Goal: Transaction & Acquisition: Purchase product/service

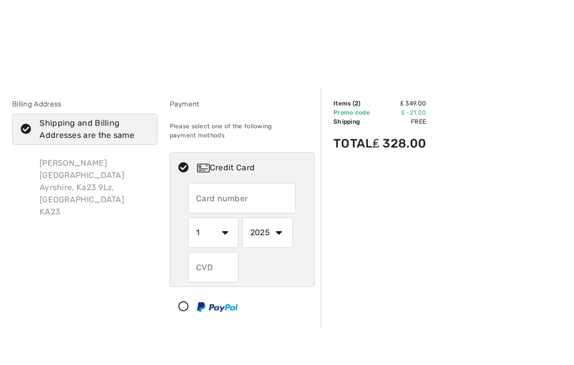
scroll to position [103, 0]
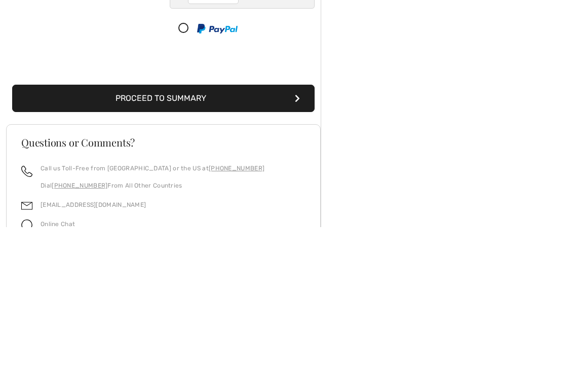
type input "[CREDIT_CARD_NUMBER]"
click at [228, 77] on select "1 2 3 4 5 6 7 8 9 10 11 12" at bounding box center [213, 92] width 51 height 30
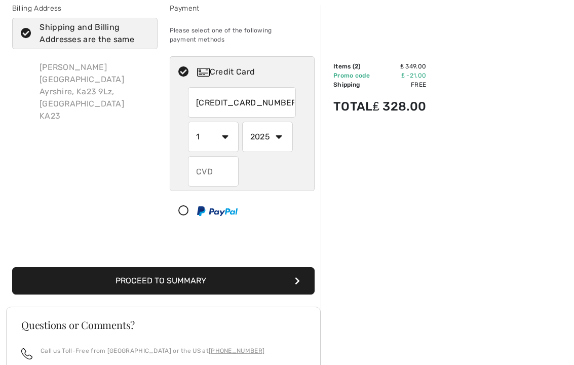
scroll to position [59, 0]
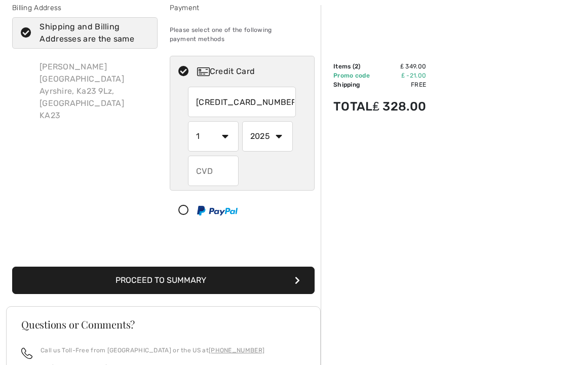
click at [227, 141] on select "1 2 3 4 5 6 7 8 9 10 11 12" at bounding box center [213, 136] width 51 height 30
radio input "true"
select select "9"
click at [230, 136] on select "1 2 3 4 5 6 7 8 9 10 11 12" at bounding box center [213, 136] width 51 height 30
radio input "true"
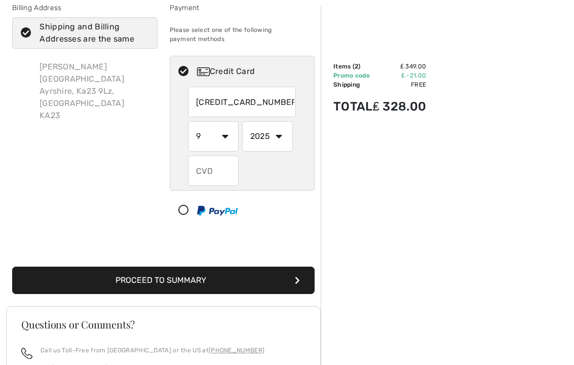
select select "6"
click at [226, 139] on select "1 2 3 4 5 6 7 8 9 10 11 12" at bounding box center [213, 136] width 51 height 30
radio input "true"
select select "2"
click at [228, 140] on select "1 2 3 4 5 6 7 8 9 10 11 12" at bounding box center [213, 136] width 51 height 30
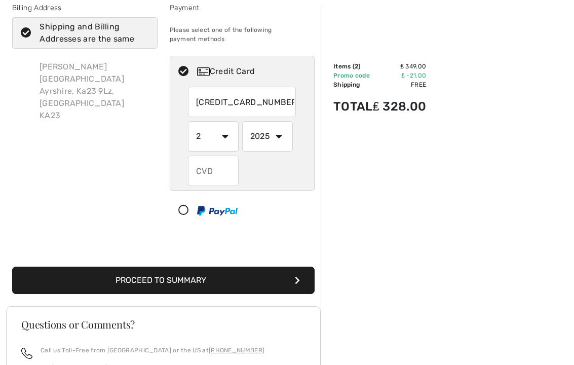
radio input "true"
select select "6"
click at [229, 137] on select "1 2 3 4 5 6 7 8 9 10 11 12" at bounding box center [213, 136] width 51 height 30
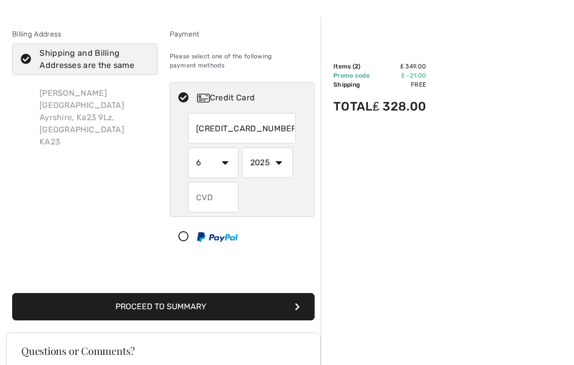
scroll to position [37, 0]
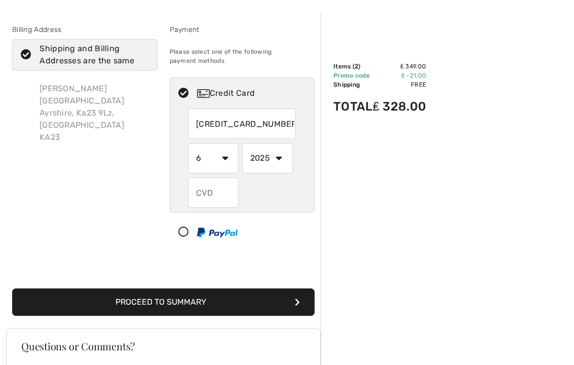
click at [208, 200] on input "text" at bounding box center [213, 192] width 51 height 30
radio input "true"
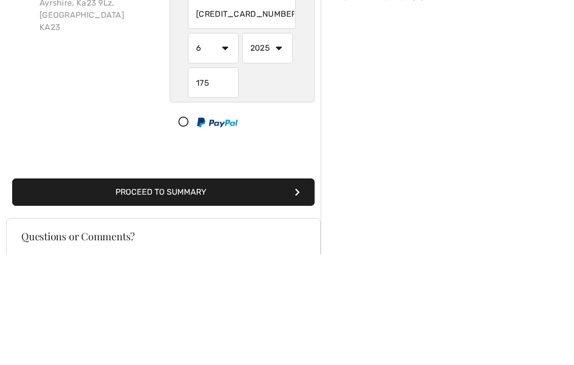
type input "175"
click at [226, 143] on select "1 2 3 4 5 6 7 8 9 10 11 12" at bounding box center [213, 158] width 51 height 30
radio input "true"
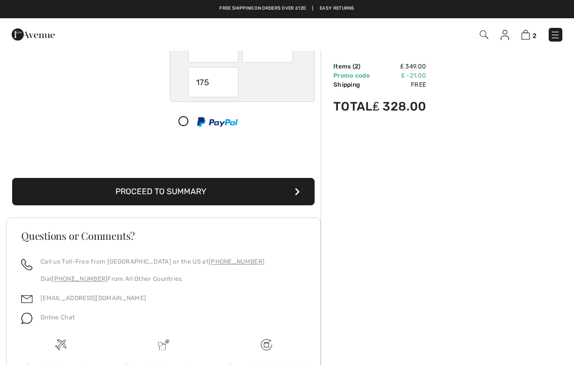
select select "1"
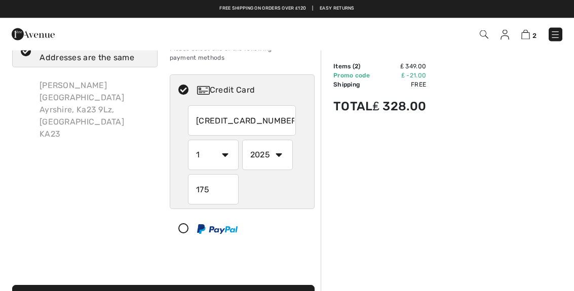
scroll to position [32, 0]
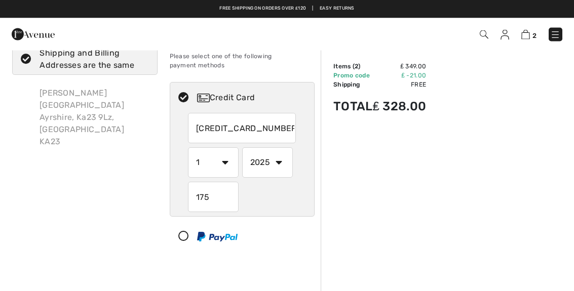
click at [230, 166] on select "1 2 3 4 5 6 7 8 9 10 11 12" at bounding box center [213, 163] width 51 height 30
click at [228, 169] on select "1 2 3 4 5 6 7 8 9 10 11 12" at bounding box center [213, 163] width 51 height 30
radio input "true"
select select "9"
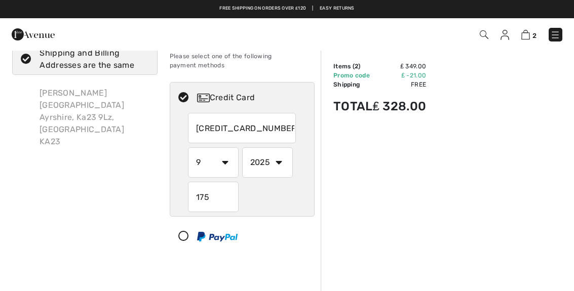
click at [282, 169] on select "2025 2026 2027 2028 2029 2030 2031 2032 2033 2034 2035" at bounding box center [267, 162] width 51 height 30
radio input "true"
select select "2026"
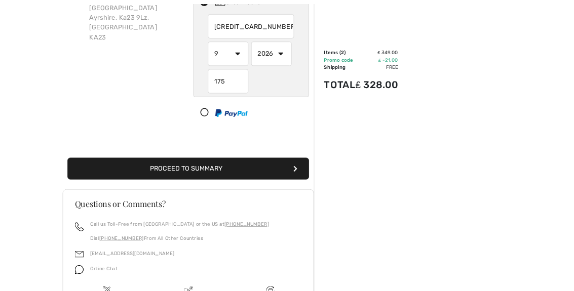
scroll to position [127, 0]
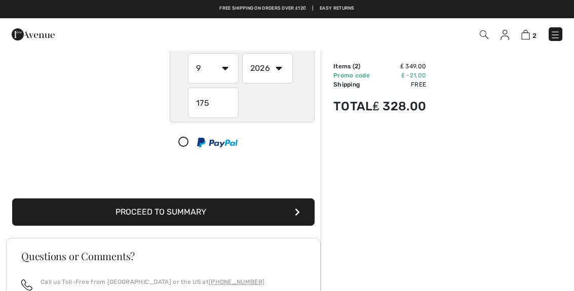
click at [291, 212] on button "Proceed to Summary" at bounding box center [163, 212] width 303 height 27
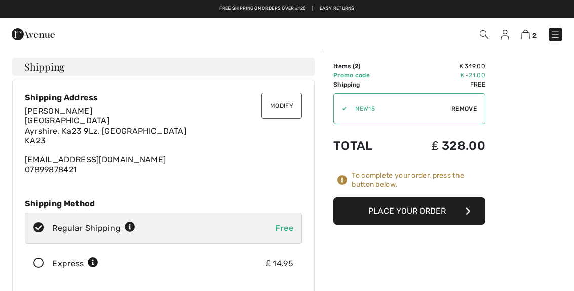
checkbox input "true"
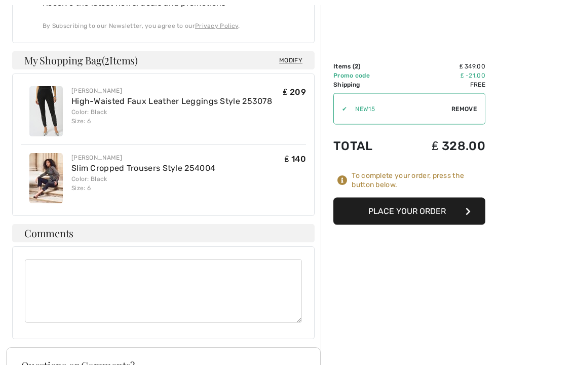
scroll to position [713, 0]
click at [391, 217] on button "Place Your Order" at bounding box center [409, 211] width 152 height 27
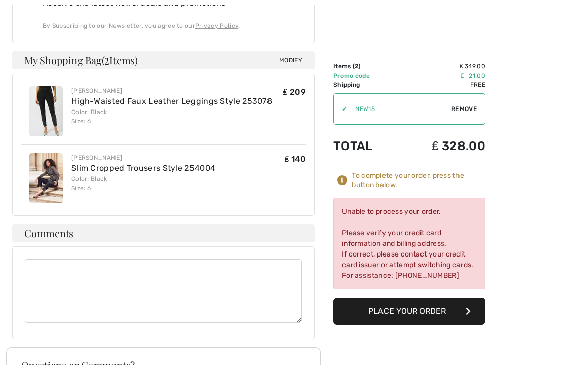
click at [467, 291] on button "Place Your Order" at bounding box center [409, 310] width 152 height 27
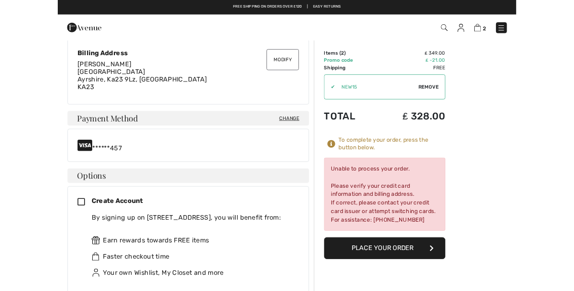
scroll to position [277, 0]
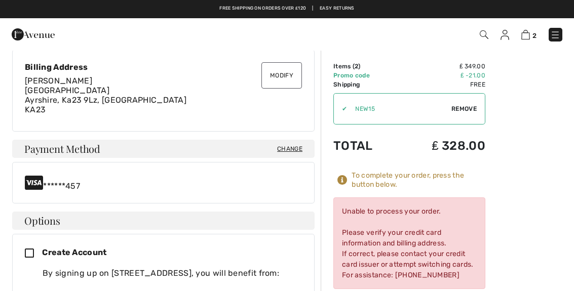
click at [291, 148] on span "Change" at bounding box center [289, 148] width 25 height 9
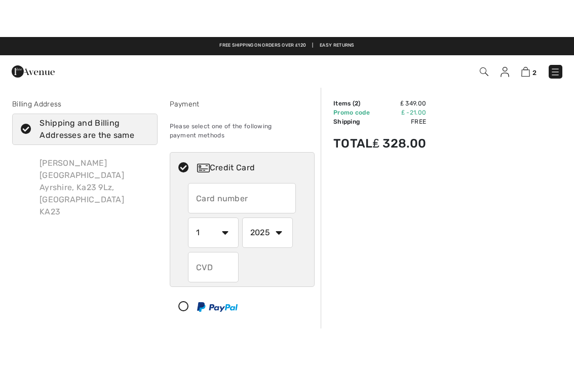
scroll to position [19, 0]
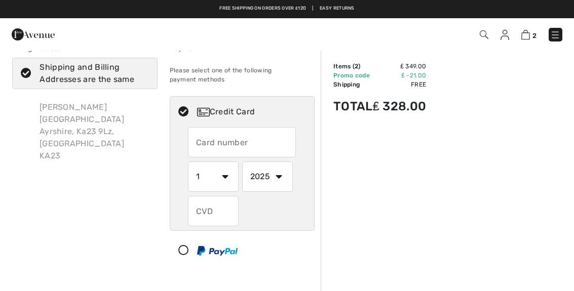
click at [198, 146] on input "text" at bounding box center [242, 142] width 108 height 30
radio input "true"
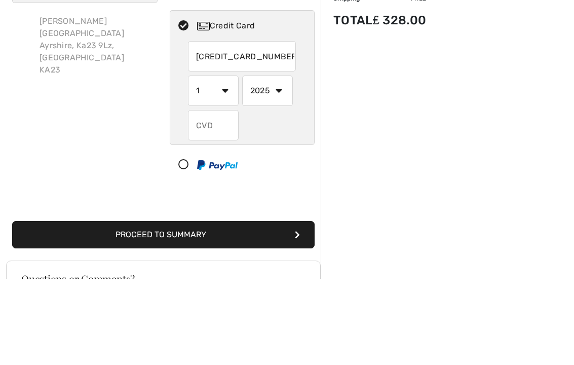
type input "5573511896929843"
click at [218, 162] on select "1 2 3 4 5 6 7 8 9 10 11 12" at bounding box center [213, 177] width 51 height 30
radio input "true"
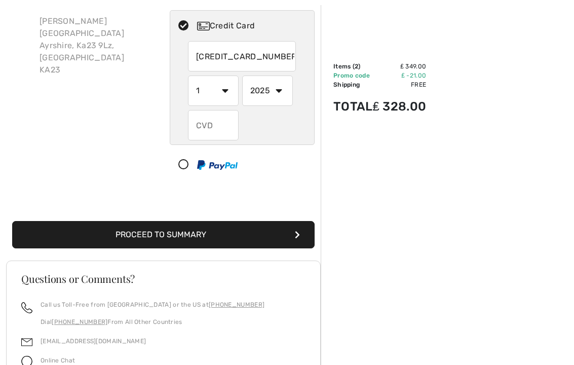
select select "10"
click at [280, 95] on select "2025 2026 2027 2028 2029 2030 2031 2032 2033 2034 2035" at bounding box center [267, 91] width 51 height 30
radio input "true"
select select "2029"
click at [212, 134] on input "text" at bounding box center [213, 125] width 51 height 30
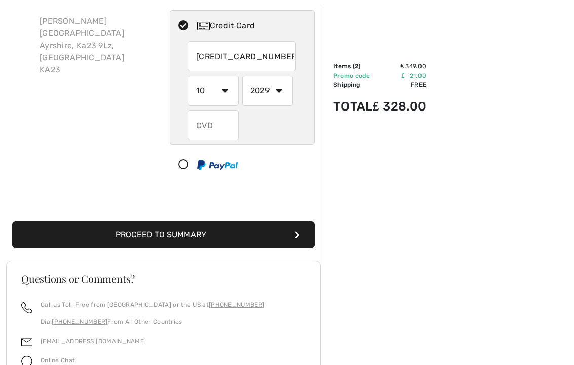
radio input "true"
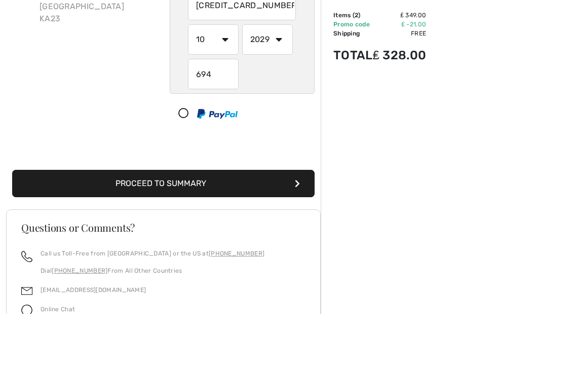
scroll to position [156, 0]
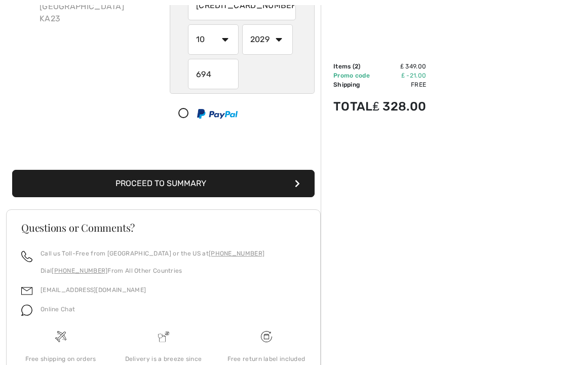
type input "694"
click at [294, 192] on button "Proceed to Summary" at bounding box center [163, 183] width 303 height 27
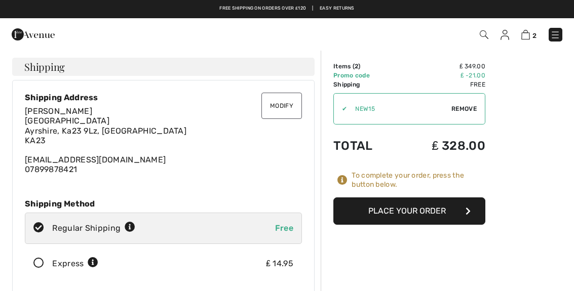
click at [472, 214] on button "Place Your Order" at bounding box center [409, 211] width 152 height 27
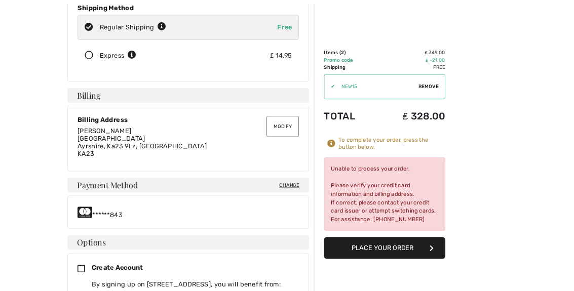
scroll to position [195, 0]
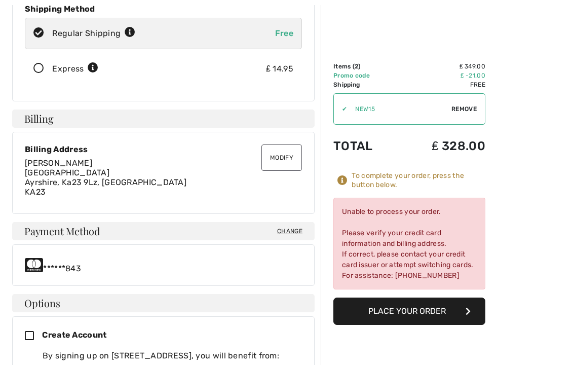
click at [452, 291] on button "Place Your Order" at bounding box center [409, 310] width 152 height 27
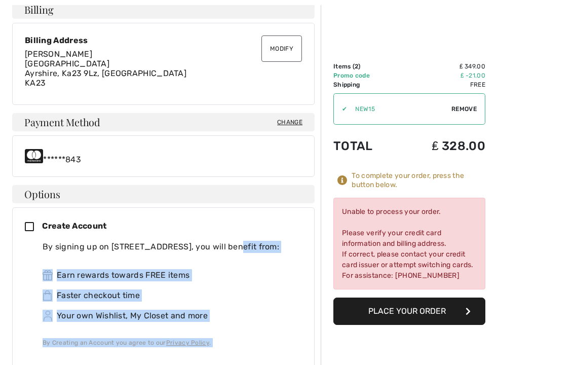
scroll to position [306, 0]
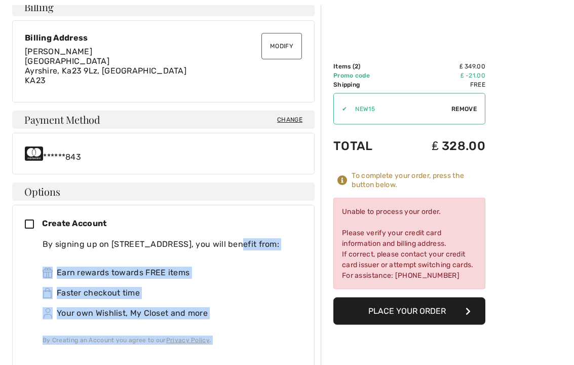
click at [401, 291] on button "Place Your Order" at bounding box center [409, 310] width 152 height 27
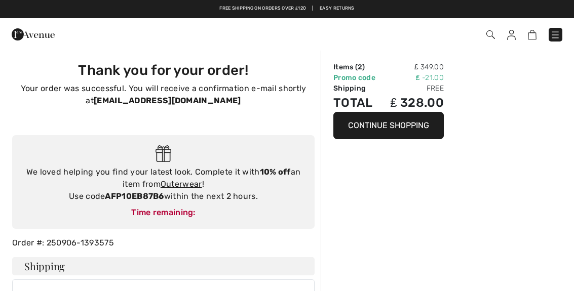
checkbox input "true"
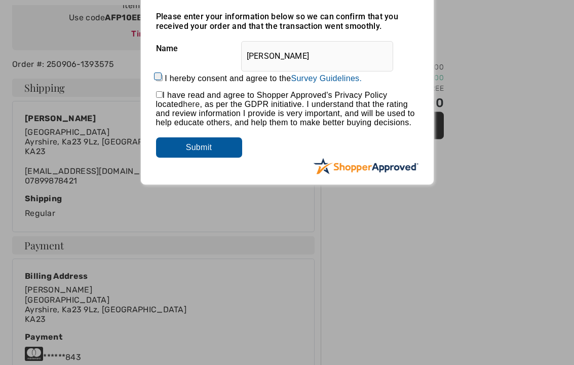
click at [193, 152] on input "Submit" at bounding box center [199, 148] width 86 height 20
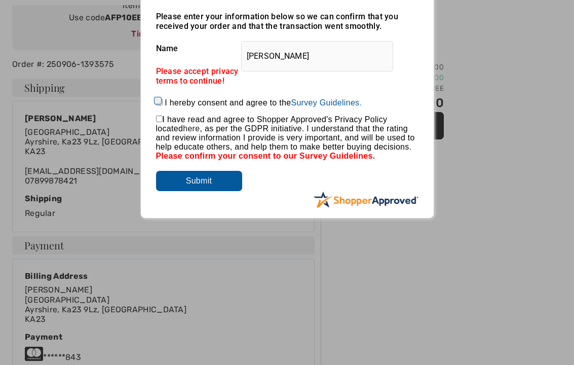
click at [167, 104] on label "I hereby consent and agree to the By submitting a review, you grant permission …" at bounding box center [263, 102] width 197 height 9
click at [163, 104] on input "I hereby consent and agree to the By submitting a review, you grant permission …" at bounding box center [159, 102] width 7 height 7
click at [159, 105] on input "I hereby consent and agree to the By submitting a review, you grant permission …" at bounding box center [159, 102] width 7 height 7
checkbox input "false"
click at [163, 118] on input "checkbox" at bounding box center [159, 119] width 7 height 7
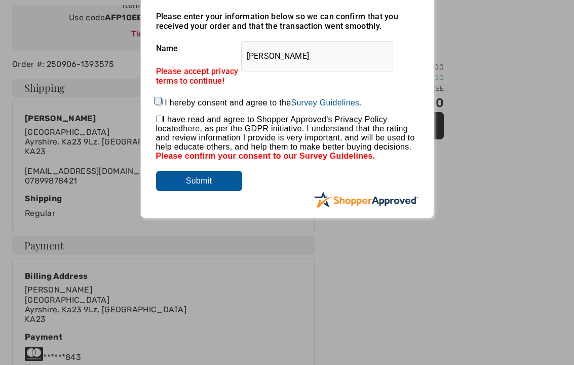
checkbox input "true"
click at [222, 184] on input "Submit" at bounding box center [199, 181] width 86 height 20
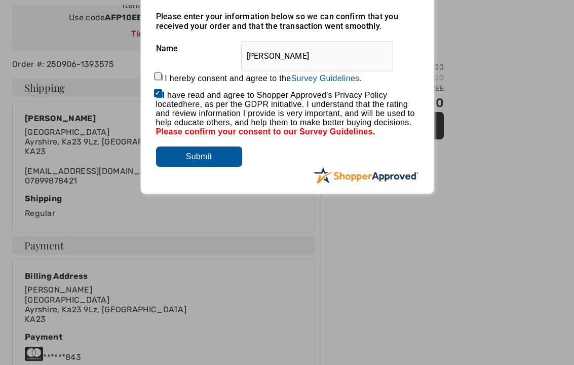
click at [162, 78] on input "I hereby consent and agree to the By submitting a review, you grant permission …" at bounding box center [159, 77] width 7 height 7
checkbox input "true"
click at [217, 165] on input "Submit" at bounding box center [199, 156] width 86 height 20
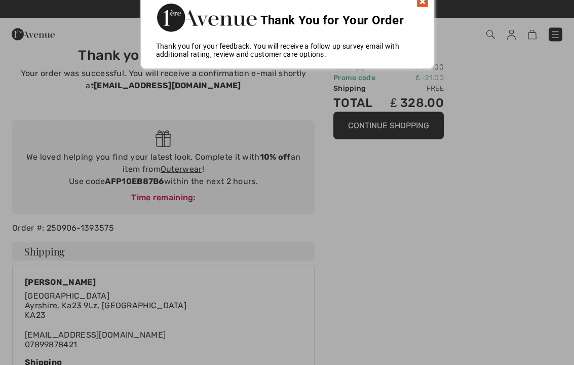
scroll to position [0, 0]
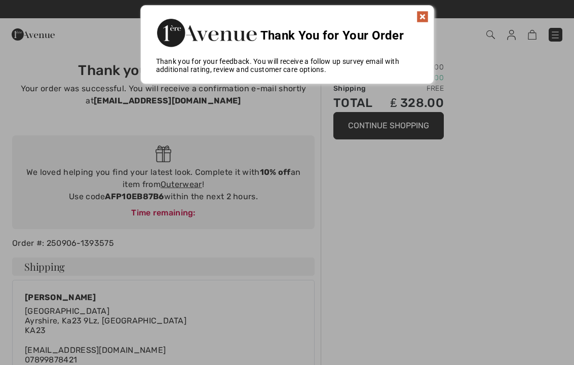
click at [421, 20] on img at bounding box center [423, 17] width 12 height 12
